Goal: Information Seeking & Learning: Learn about a topic

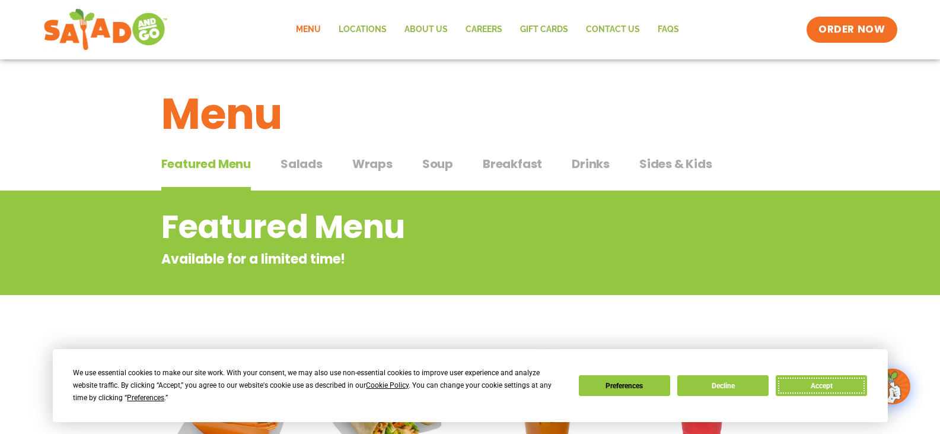
click at [845, 378] on button "Accept" at bounding box center [821, 385] width 91 height 21
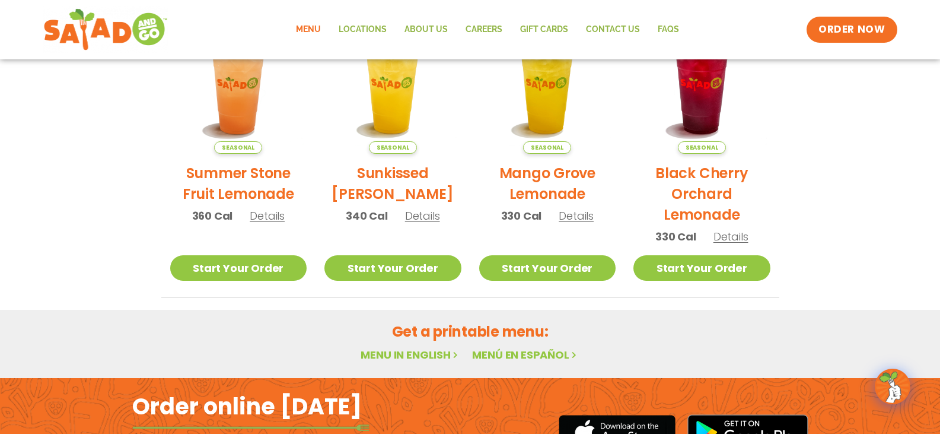
scroll to position [743, 0]
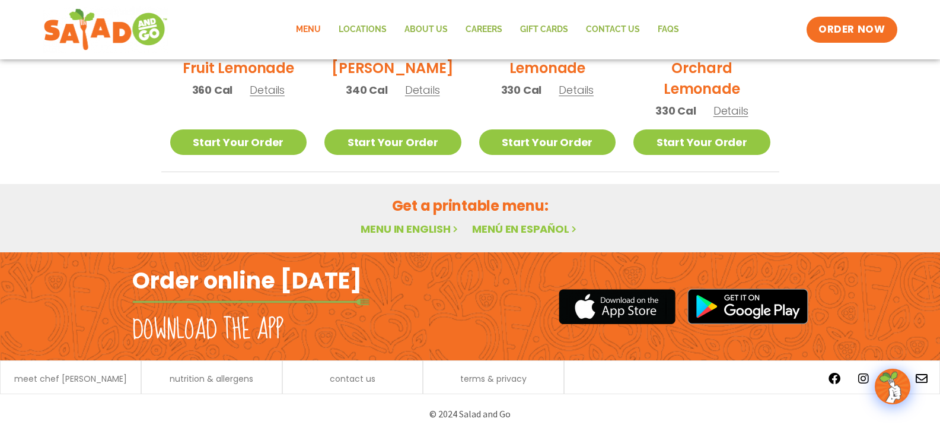
click at [404, 229] on link "Menu in English" at bounding box center [411, 228] width 100 height 15
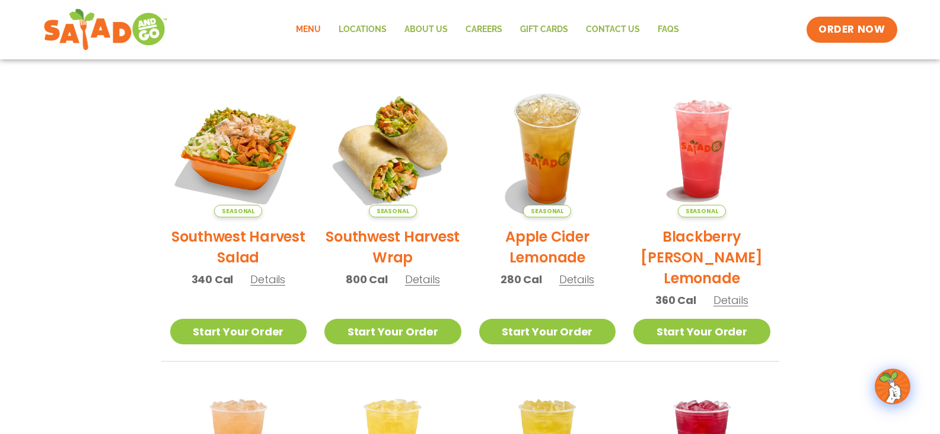
scroll to position [237, 0]
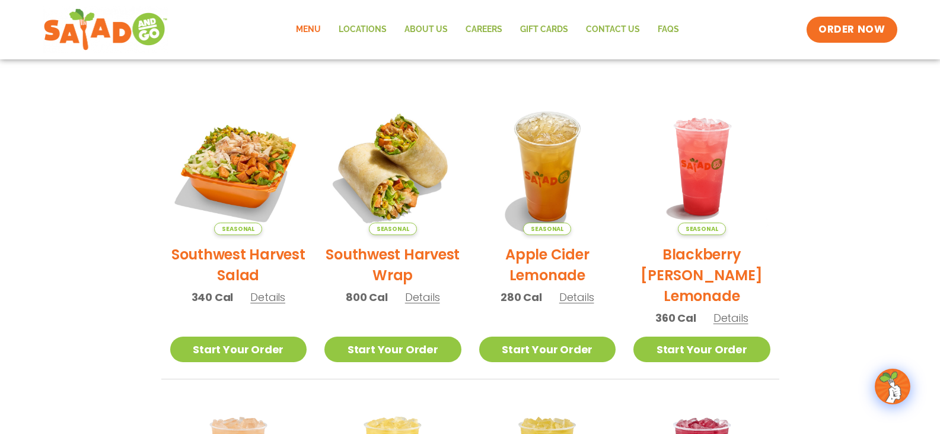
click at [202, 335] on li "Seasonal Southwest Harvest Salad 340 Cal Details Start Your Order Seasonal Star…" at bounding box center [238, 238] width 155 height 281
click at [189, 349] on link "Start Your Order" at bounding box center [238, 349] width 137 height 26
click at [231, 335] on li "Seasonal Southwest Harvest Salad 340 Cal Details Start Your Order Seasonal Star…" at bounding box center [238, 238] width 155 height 281
click at [233, 353] on link "Start Your Order" at bounding box center [238, 349] width 137 height 26
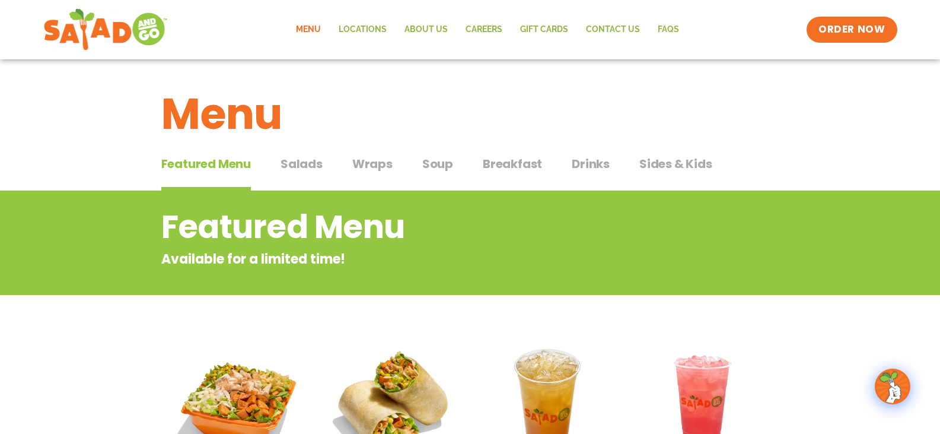
click at [289, 164] on span "Salads" at bounding box center [302, 164] width 42 height 18
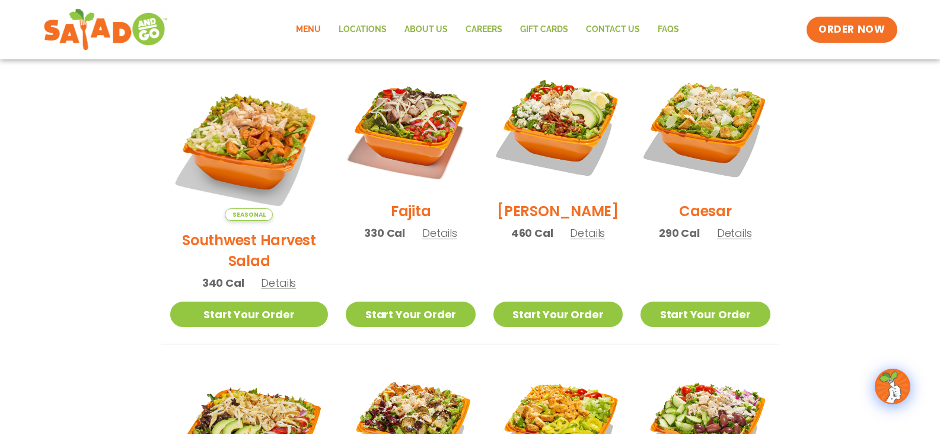
scroll to position [297, 0]
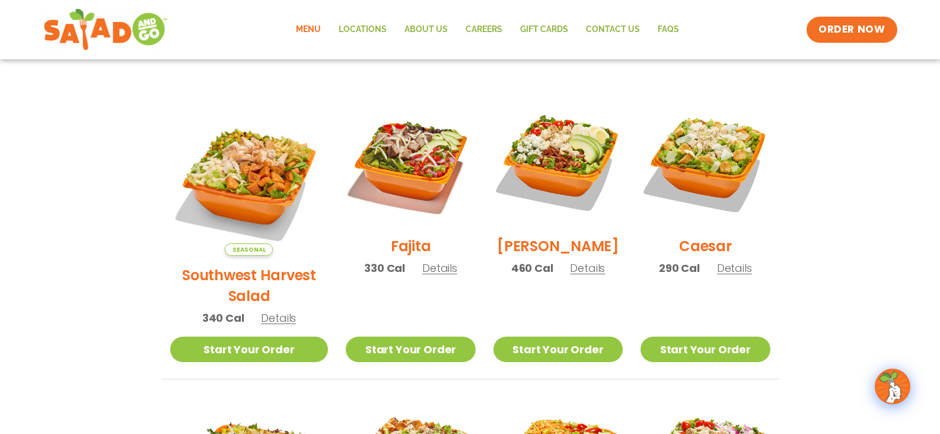
click at [275, 310] on div "Seasonal Southwest Harvest Salad 340 Cal Details" at bounding box center [249, 216] width 158 height 239
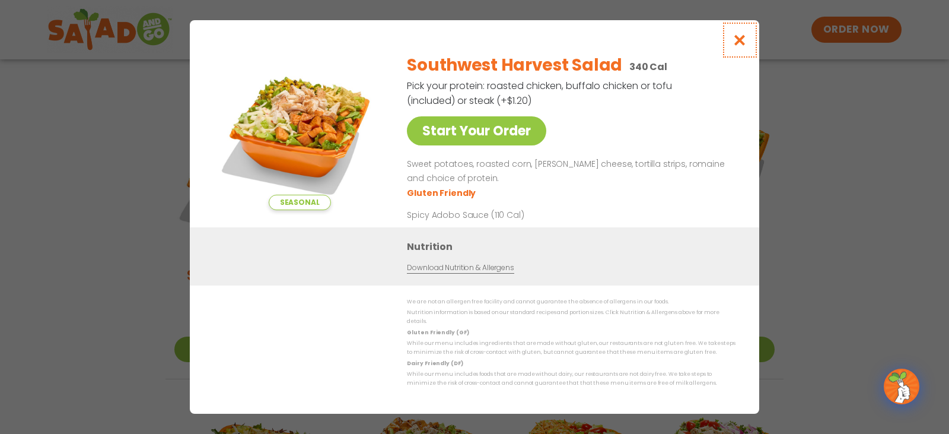
click at [742, 42] on icon "Close modal" at bounding box center [740, 40] width 15 height 12
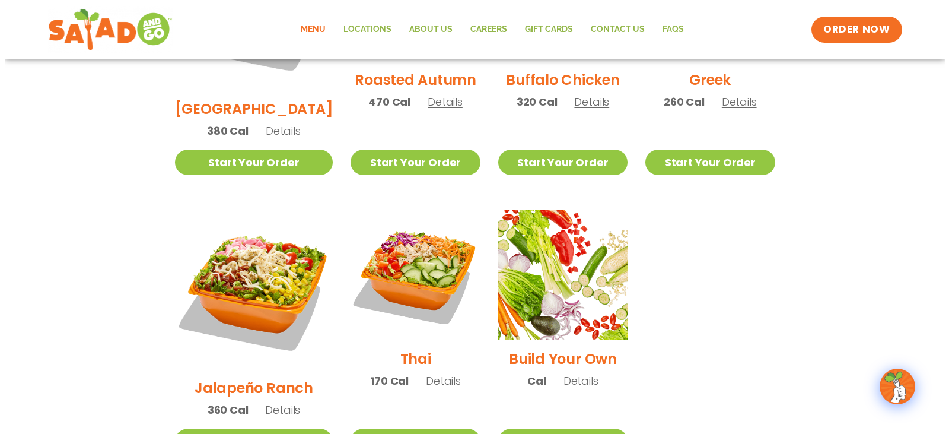
scroll to position [831, 0]
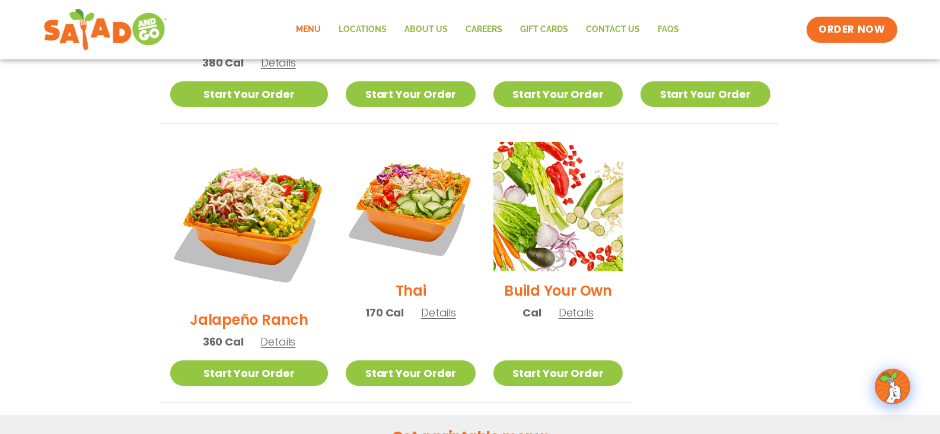
click at [262, 334] on span "Details" at bounding box center [277, 341] width 35 height 15
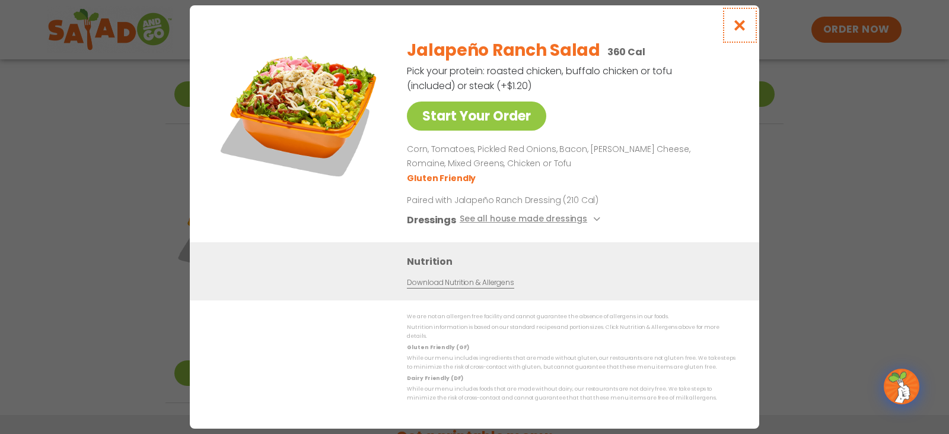
click at [737, 31] on icon "Close modal" at bounding box center [740, 25] width 15 height 12
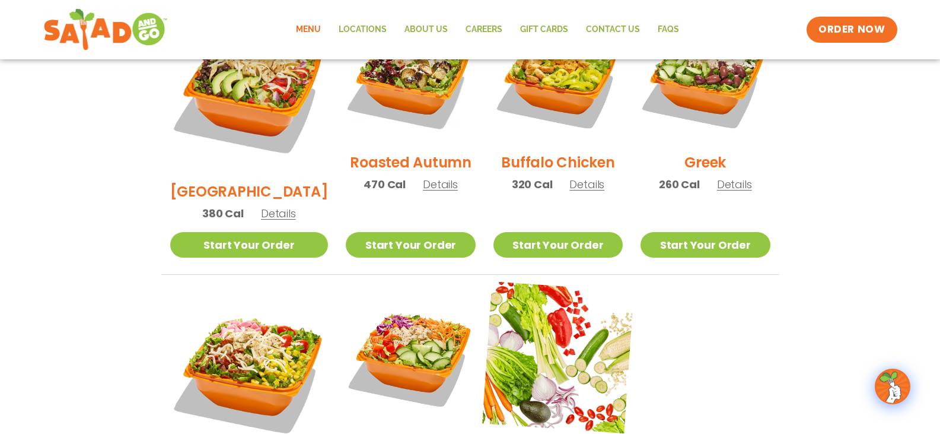
scroll to position [616, 0]
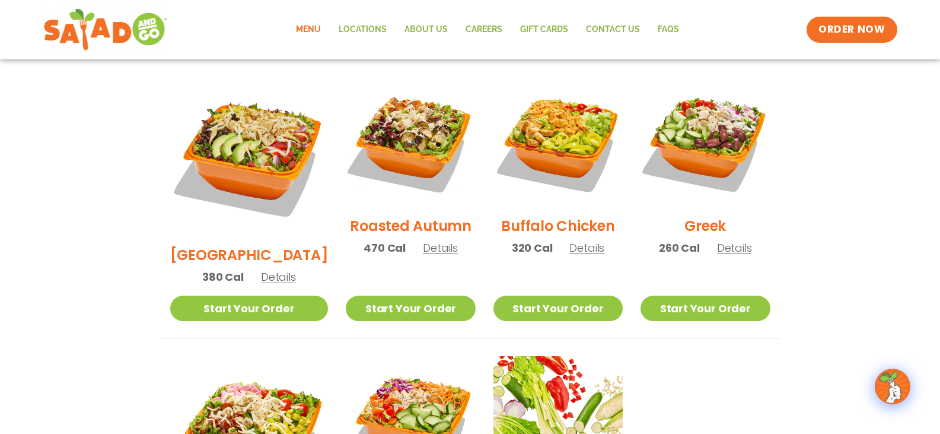
click at [585, 240] on span "Details" at bounding box center [586, 247] width 35 height 15
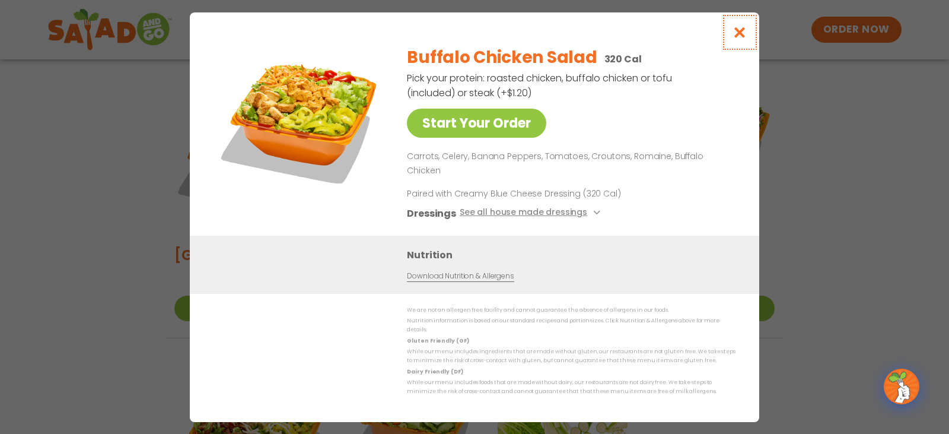
click at [740, 39] on icon "Close modal" at bounding box center [740, 32] width 15 height 12
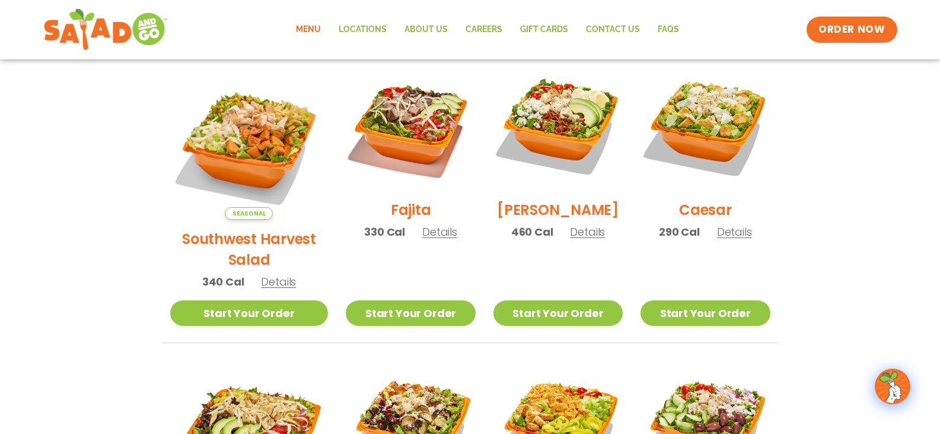
scroll to position [320, 0]
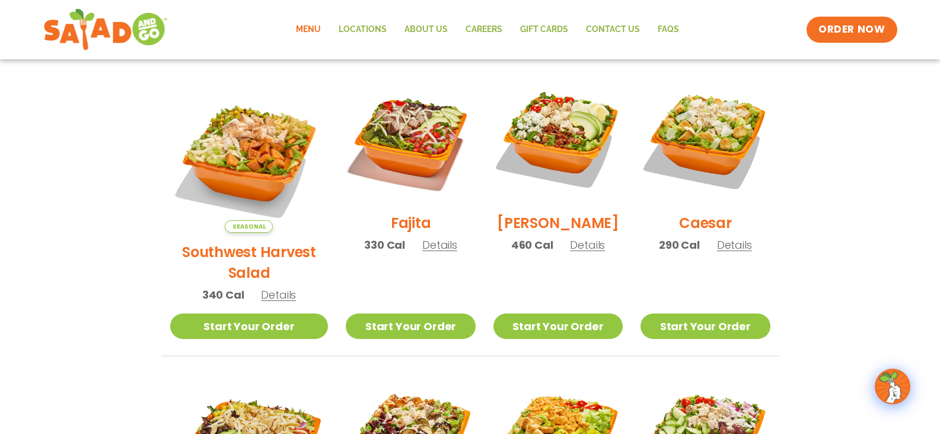
click at [570, 252] on span "Details" at bounding box center [587, 244] width 35 height 15
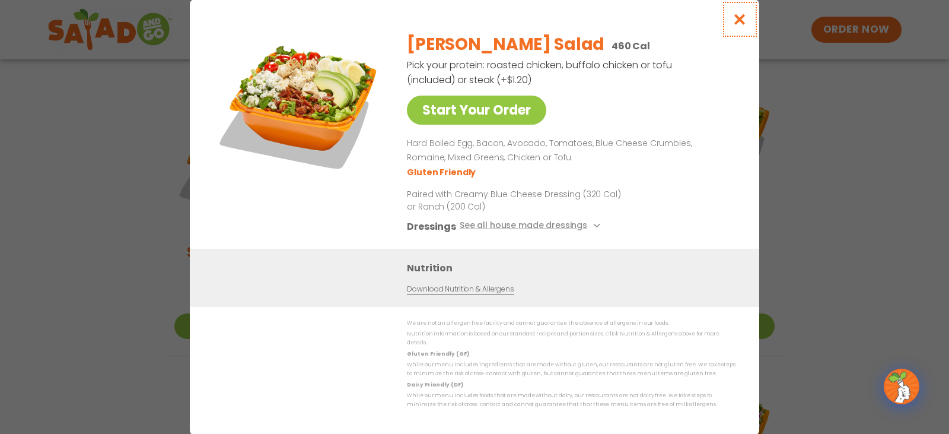
click at [739, 23] on icon "Close modal" at bounding box center [740, 19] width 15 height 12
